Goal: Find specific page/section: Find specific page/section

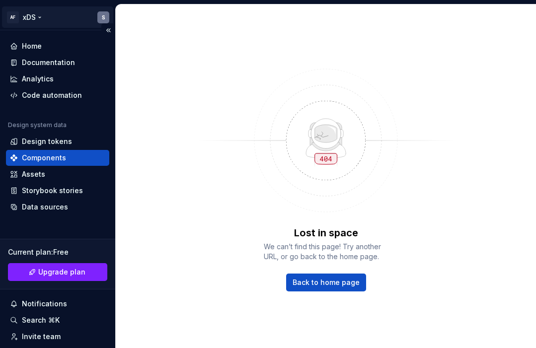
click at [100, 13] on html "AF xDS S Home Documentation Analytics Code automation Design system data Design…" at bounding box center [268, 174] width 536 height 348
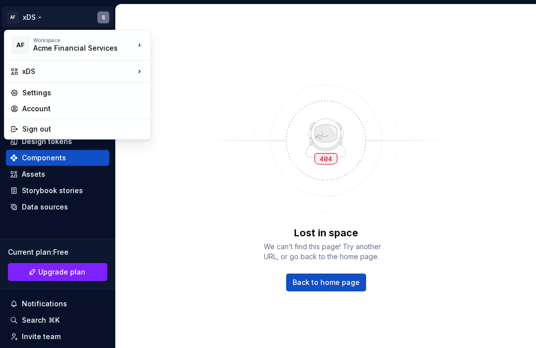
click at [183, 165] on html "AF xDS S Home Documentation Analytics Code automation Design system data Design…" at bounding box center [268, 174] width 536 height 348
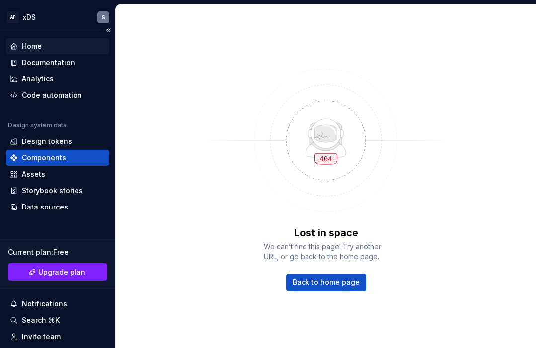
click at [49, 46] on div "Home" at bounding box center [57, 46] width 95 height 10
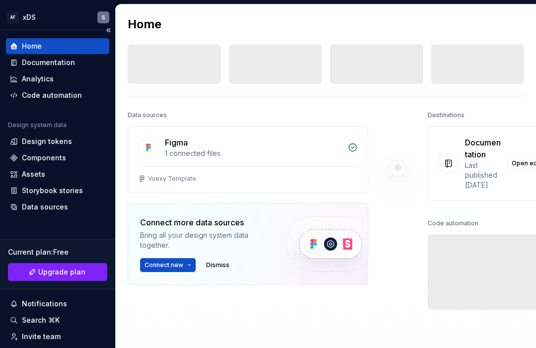
click at [35, 48] on div "Home" at bounding box center [32, 46] width 20 height 10
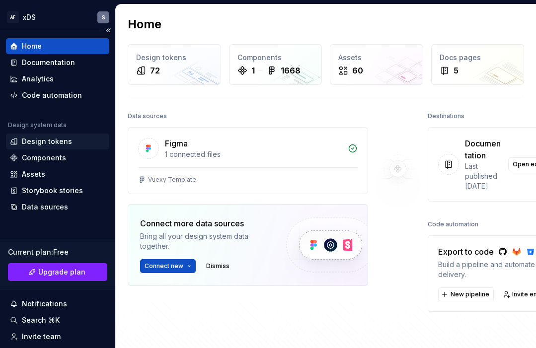
click at [45, 142] on div "Design tokens" at bounding box center [47, 142] width 50 height 10
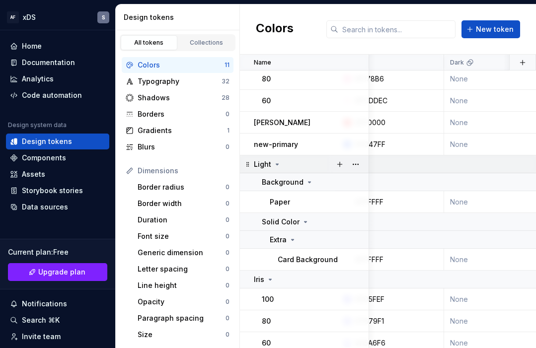
scroll to position [64, 0]
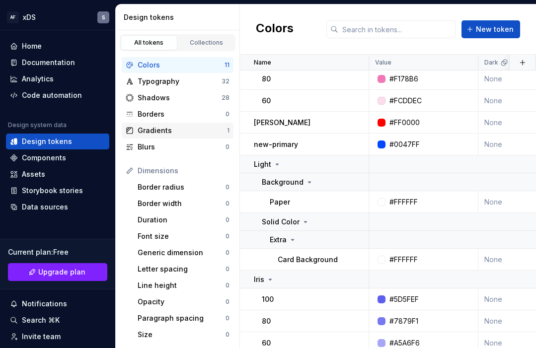
click at [162, 128] on div "Gradients" at bounding box center [182, 131] width 89 height 10
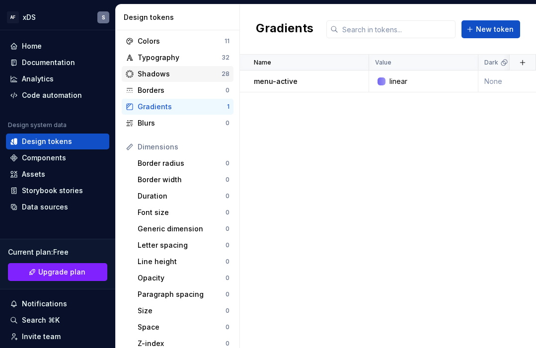
scroll to position [26, 0]
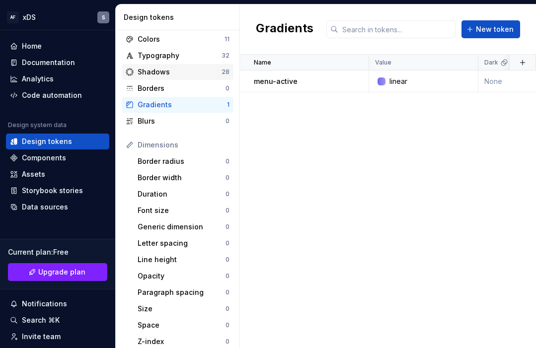
click at [163, 73] on div "Shadows" at bounding box center [180, 72] width 84 height 10
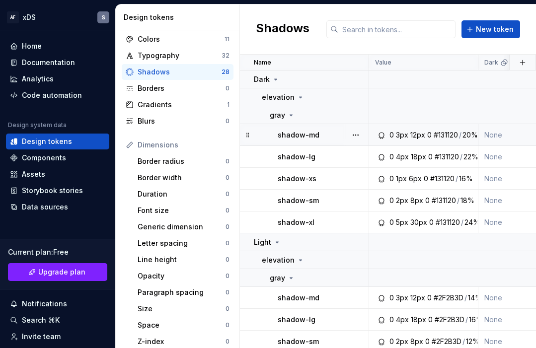
click at [498, 137] on td "None" at bounding box center [532, 135] width 109 height 22
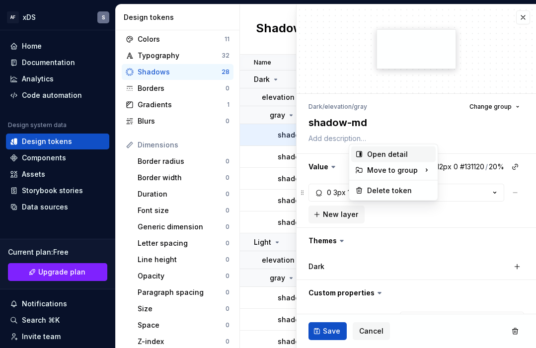
click at [369, 154] on div "Open detail" at bounding box center [399, 155] width 65 height 10
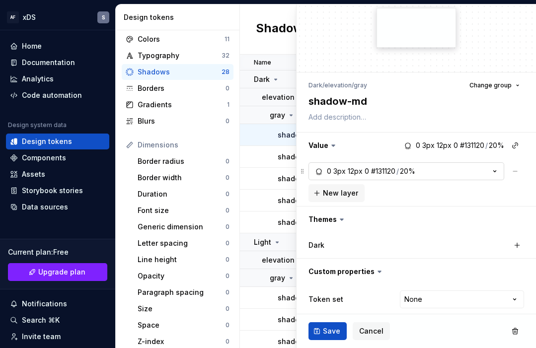
scroll to position [28, 0]
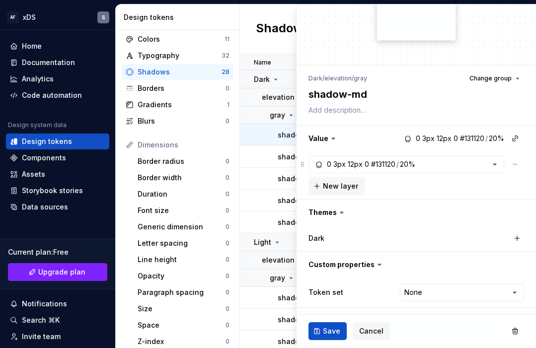
click at [258, 140] on td "shadow-md" at bounding box center [304, 135] width 129 height 22
type textarea "*"
click at [369, 333] on span "Cancel" at bounding box center [371, 331] width 24 height 10
